Goal: Information Seeking & Learning: Learn about a topic

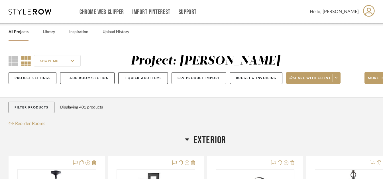
click at [30, 14] on icon at bounding box center [30, 12] width 43 height 6
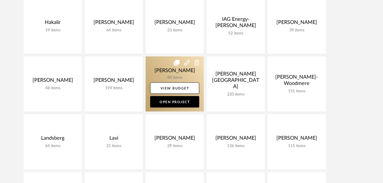
scroll to position [513, 0]
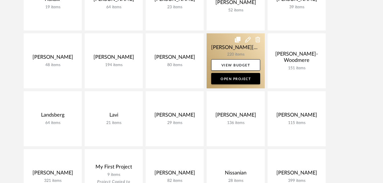
click at [224, 51] on link at bounding box center [235, 60] width 58 height 55
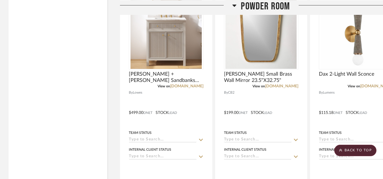
scroll to position [9615, 0]
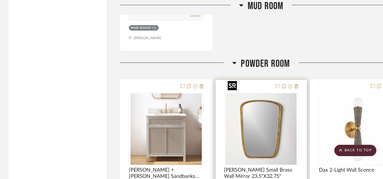
click at [0, 0] on img at bounding box center [0, 0] width 0 height 0
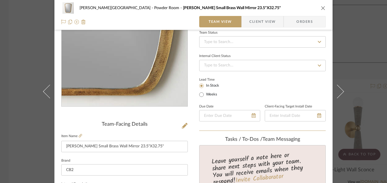
scroll to position [57, 0]
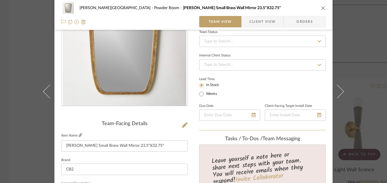
click at [79, 134] on icon at bounding box center [80, 134] width 3 height 3
click at [351, 75] on div "[PERSON_NAME] MONTEBELLO Powder Room [PERSON_NAME] Small Brass Wall Mirror 23.5…" at bounding box center [193, 91] width 387 height 183
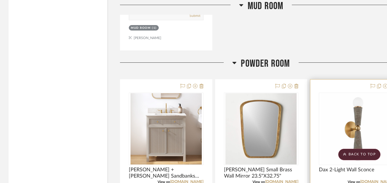
click at [357, 101] on img "0" at bounding box center [355, 128] width 71 height 71
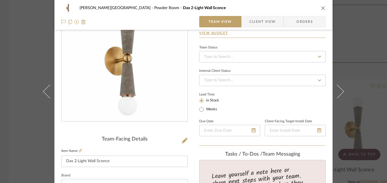
scroll to position [85, 0]
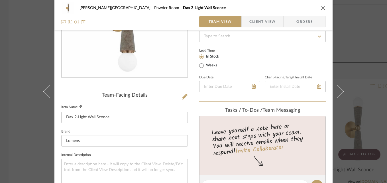
click at [80, 105] on link at bounding box center [80, 107] width 3 height 5
click at [334, 62] on button at bounding box center [340, 91] width 16 height 183
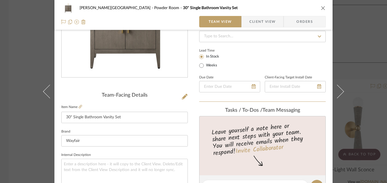
click at [376, 68] on div "[PERSON_NAME] MONTEBELLO Powder Room 30" Single Bathroom Vanity Set Team View C…" at bounding box center [193, 91] width 387 height 183
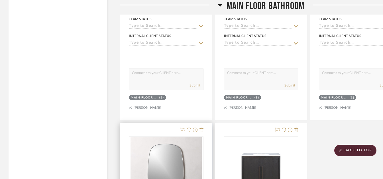
scroll to position [6928, 0]
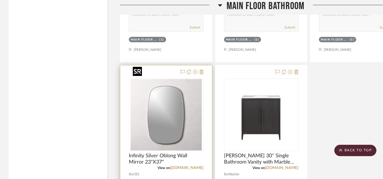
click at [0, 0] on img at bounding box center [0, 0] width 0 height 0
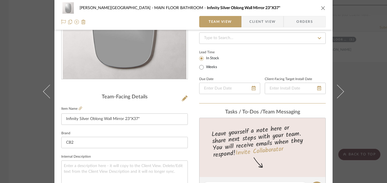
scroll to position [85, 0]
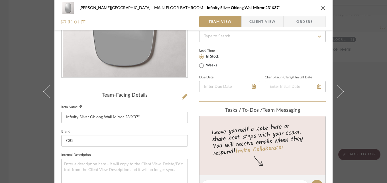
click at [79, 107] on icon at bounding box center [80, 106] width 3 height 3
click at [353, 58] on div "[PERSON_NAME] MONTEBELLO MAIN FLOOR BATHROOM Infinity Silver Oblong Wall Mirror…" at bounding box center [193, 91] width 387 height 183
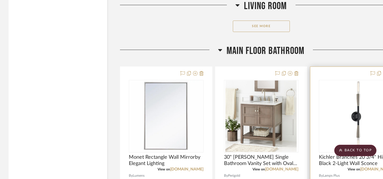
scroll to position [6672, 0]
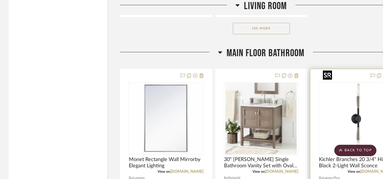
click at [338, 83] on img "0" at bounding box center [355, 118] width 71 height 71
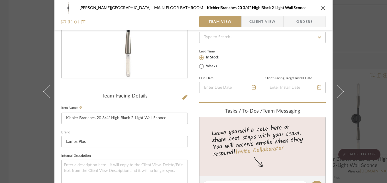
scroll to position [85, 0]
click at [79, 105] on icon at bounding box center [80, 106] width 3 height 3
click at [372, 51] on div "[PERSON_NAME][GEOGRAPHIC_DATA] MAIN FLOOR BATHROOM Kichler Branches 20 3/4" Hig…" at bounding box center [193, 91] width 387 height 183
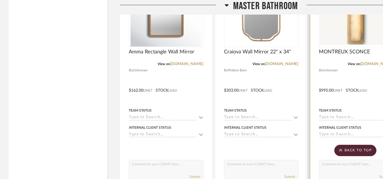
scroll to position [8031, 0]
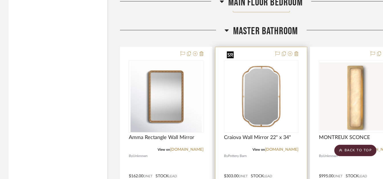
click at [272, 70] on img "0" at bounding box center [260, 96] width 73 height 66
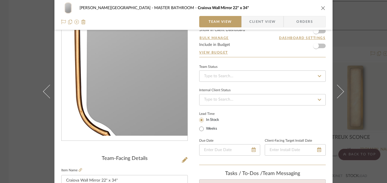
scroll to position [57, 0]
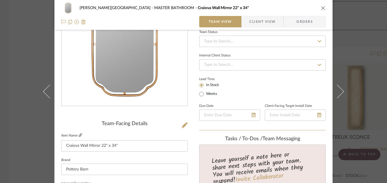
click at [79, 136] on icon at bounding box center [80, 134] width 3 height 3
click at [356, 63] on div "[PERSON_NAME] MONTEBELLO MASTER BATHROOM Craiova Wall Mirror 22" x 34" Team Vie…" at bounding box center [193, 91] width 387 height 183
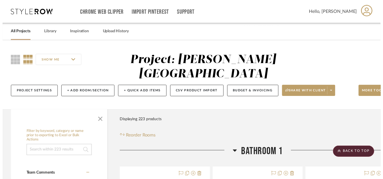
scroll to position [8031, 0]
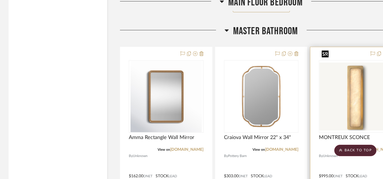
click at [350, 88] on img "0" at bounding box center [355, 96] width 73 height 68
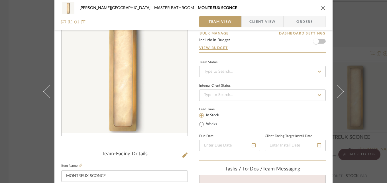
scroll to position [57, 0]
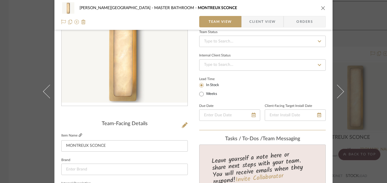
click at [79, 136] on icon at bounding box center [80, 134] width 3 height 3
click at [370, 62] on div "[PERSON_NAME] MONTEBELLO MASTER BATHROOM MONTREUX SCONCE Team View Client View …" at bounding box center [193, 91] width 387 height 183
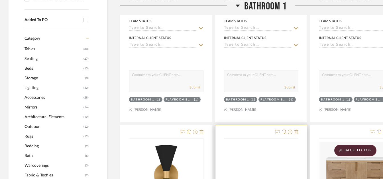
scroll to position [370, 0]
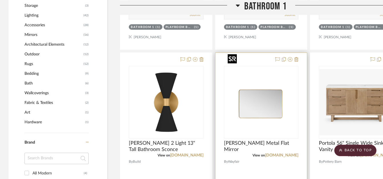
click at [273, 80] on img "0" at bounding box center [260, 101] width 71 height 71
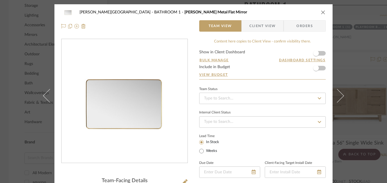
scroll to position [85, 0]
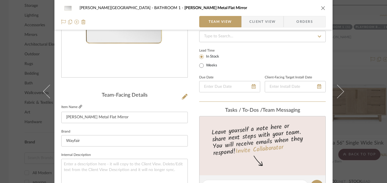
click at [80, 106] on icon at bounding box center [80, 106] width 3 height 3
click at [366, 82] on div "[PERSON_NAME][GEOGRAPHIC_DATA] 1 [PERSON_NAME] Metal Flat Mirror Team View Clie…" at bounding box center [193, 91] width 387 height 183
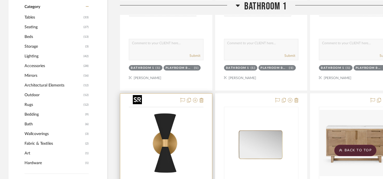
scroll to position [370, 0]
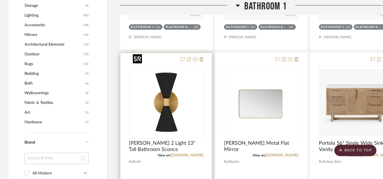
click at [0, 0] on img at bounding box center [0, 0] width 0 height 0
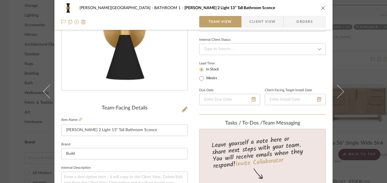
scroll to position [85, 0]
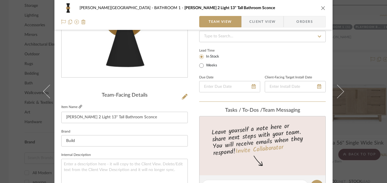
click at [79, 108] on icon at bounding box center [80, 106] width 3 height 3
click at [375, 67] on div "[PERSON_NAME][GEOGRAPHIC_DATA] 1 [PERSON_NAME] 2 Light 13" Tall Bathroom Sconce…" at bounding box center [193, 91] width 387 height 183
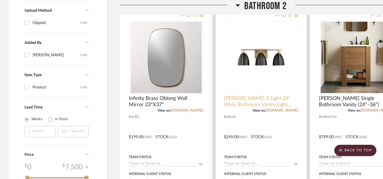
scroll to position [684, 0]
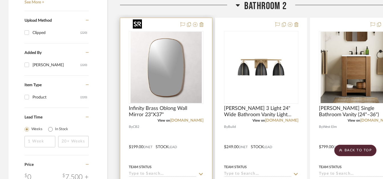
click at [0, 0] on img at bounding box center [0, 0] width 0 height 0
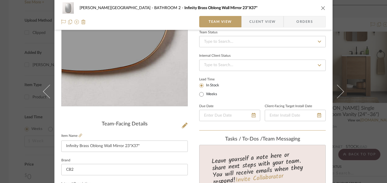
scroll to position [57, 0]
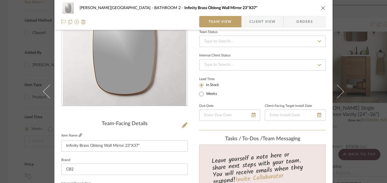
click at [79, 136] on icon at bounding box center [80, 134] width 3 height 3
click at [364, 85] on div "[PERSON_NAME][GEOGRAPHIC_DATA] 2 Infinity Brass Oblong Wall Mirror 23"X37" Team…" at bounding box center [193, 91] width 387 height 183
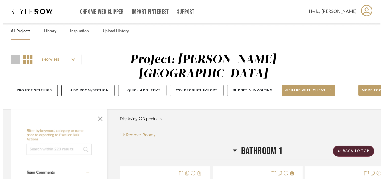
scroll to position [684, 0]
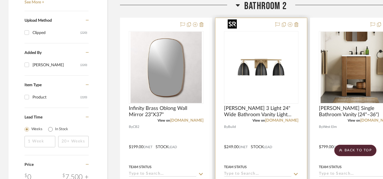
click at [273, 55] on img "0" at bounding box center [260, 67] width 71 height 71
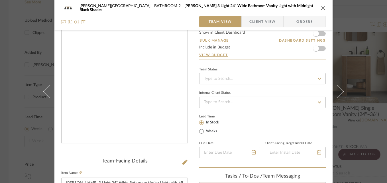
scroll to position [28, 0]
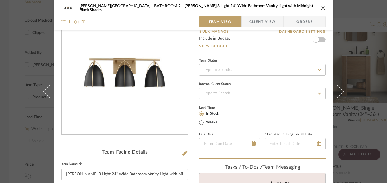
click at [79, 162] on icon at bounding box center [80, 163] width 3 height 3
click at [372, 90] on div "[PERSON_NAME][GEOGRAPHIC_DATA] 2 [PERSON_NAME] 3 Light 24" Wide Bathroom Vanity…" at bounding box center [193, 91] width 387 height 183
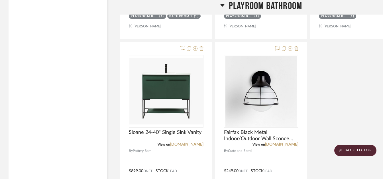
scroll to position [10722, 0]
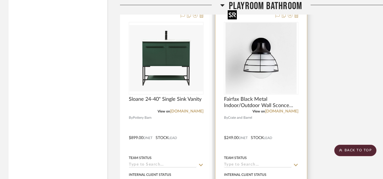
click at [288, 40] on img "0" at bounding box center [260, 57] width 71 height 71
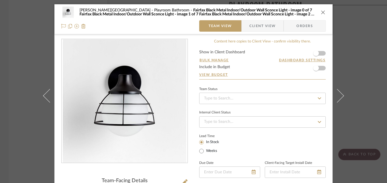
scroll to position [85, 0]
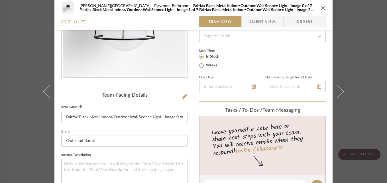
click at [79, 108] on icon at bounding box center [80, 106] width 3 height 3
click at [361, 81] on div "[PERSON_NAME] MONTEBELLO Playroom Bathroom Fairfax Black Metal Indoor/Outdoor W…" at bounding box center [193, 91] width 387 height 183
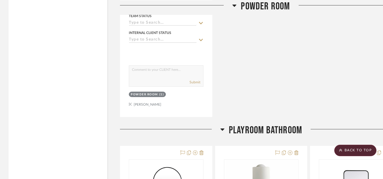
scroll to position [10238, 0]
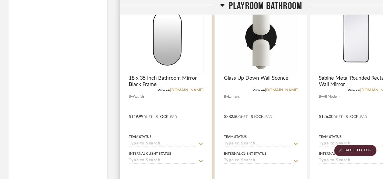
click at [181, 44] on img "0" at bounding box center [165, 36] width 71 height 71
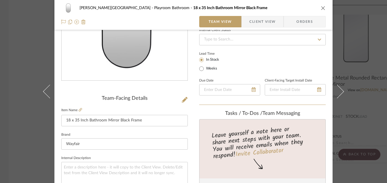
scroll to position [85, 0]
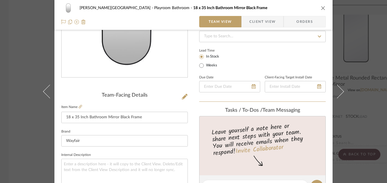
click at [79, 105] on icon at bounding box center [80, 106] width 3 height 3
click at [382, 98] on div "[PERSON_NAME] MONTEBELLO Playroom Bathroom 18 x 35 Inch Bathroom Mirror Black F…" at bounding box center [193, 91] width 387 height 183
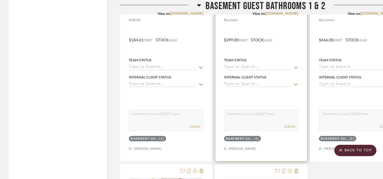
scroll to position [11292, 0]
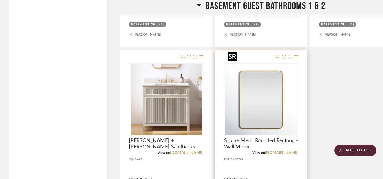
click at [0, 0] on img at bounding box center [0, 0] width 0 height 0
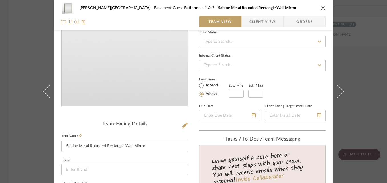
scroll to position [57, 0]
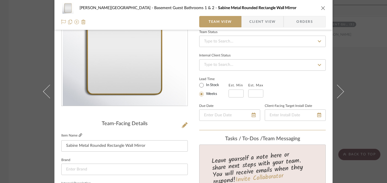
click at [79, 134] on icon at bounding box center [80, 134] width 3 height 3
click at [373, 66] on div "[PERSON_NAME] MONTEBELLO Basement Guest Bathrooms 1 & 2 Sabine Metal Rounded Re…" at bounding box center [193, 91] width 387 height 183
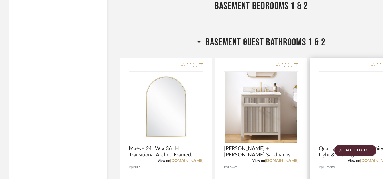
scroll to position [11036, 0]
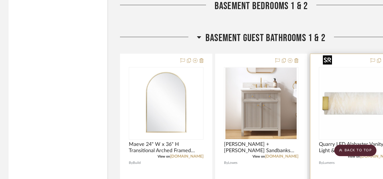
click at [0, 0] on img at bounding box center [0, 0] width 0 height 0
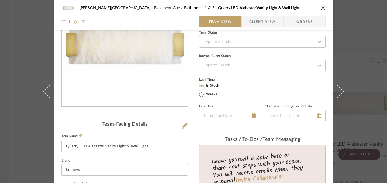
scroll to position [57, 0]
click at [79, 134] on icon at bounding box center [80, 134] width 3 height 3
click at [368, 91] on div "[PERSON_NAME] MONTEBELLO Basement Guest Bathrooms 1 & 2 Quarry LED Alabaster Va…" at bounding box center [193, 91] width 387 height 183
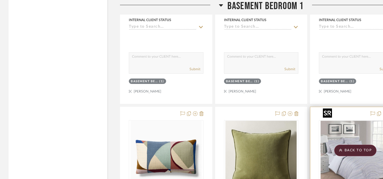
scroll to position [11691, 0]
